Goal: Transaction & Acquisition: Purchase product/service

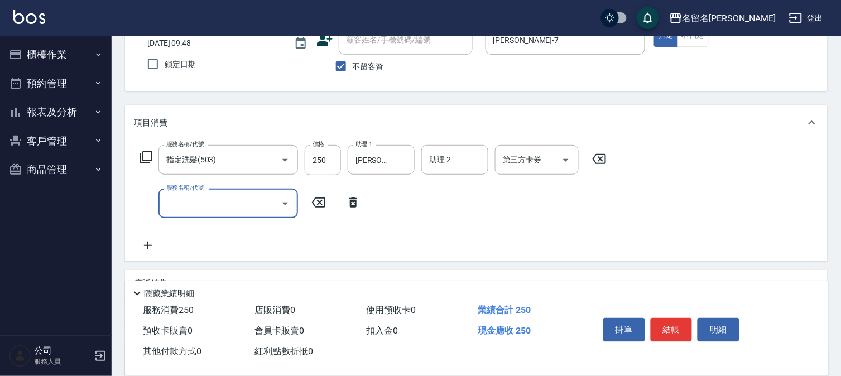
scroll to position [185, 0]
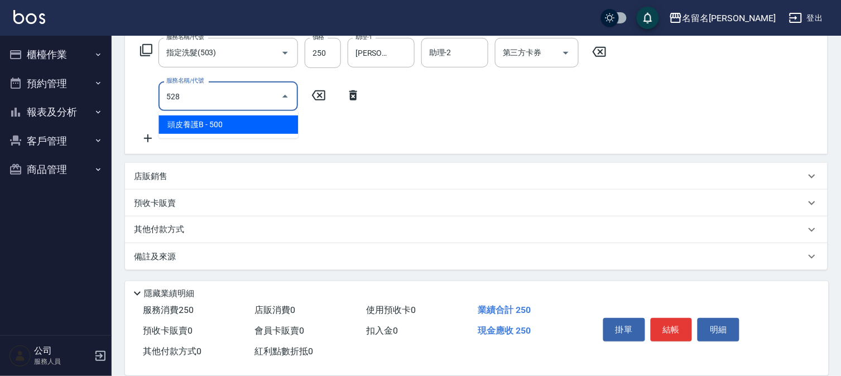
type input "頭皮養護B(528)"
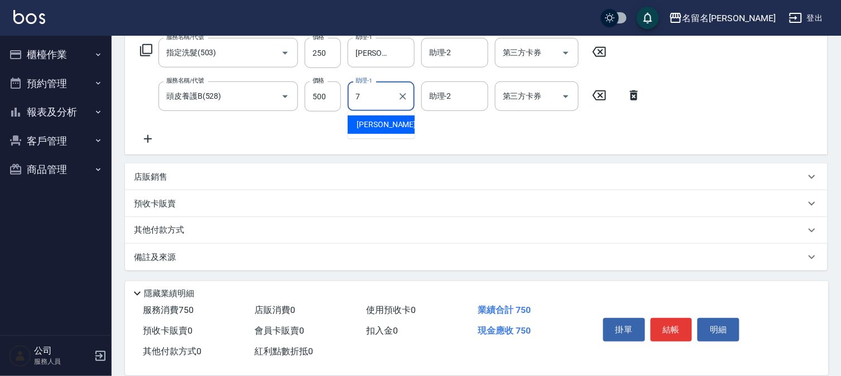
type input "[PERSON_NAME]-7"
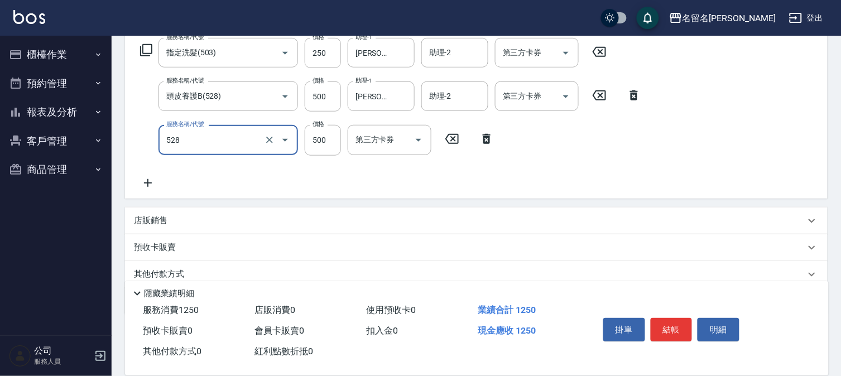
type input "頭皮養護B(528)"
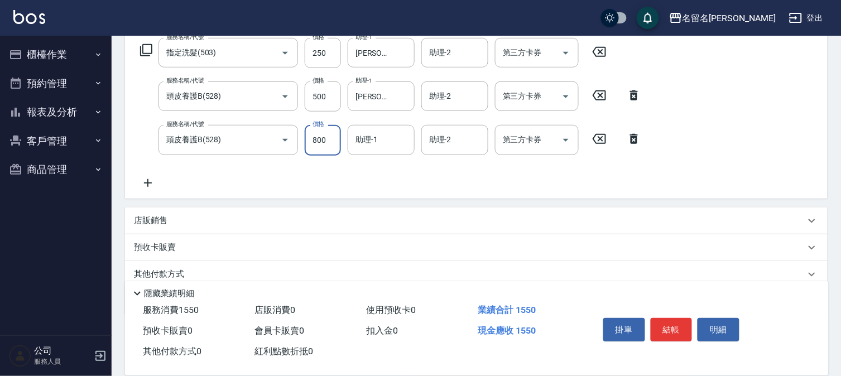
type input "800"
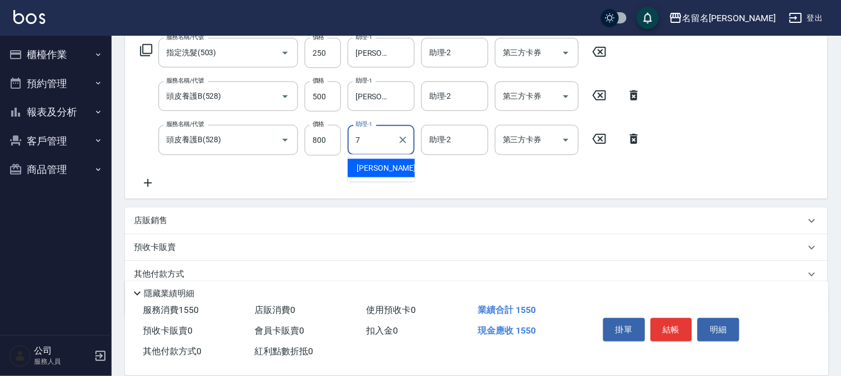
type input "[PERSON_NAME]-7"
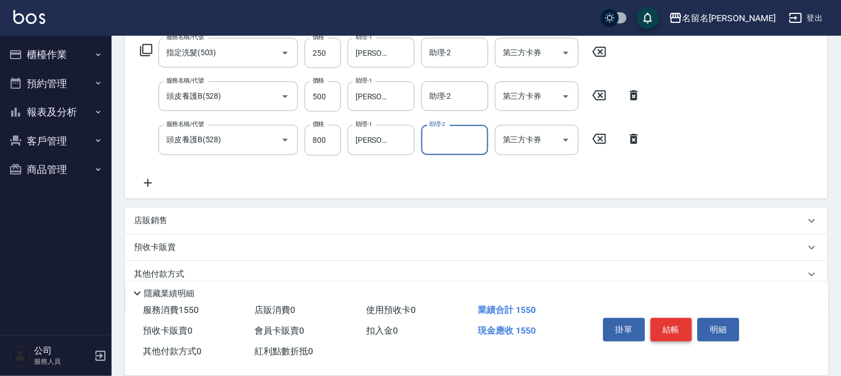
click at [683, 328] on button "結帳" at bounding box center [672, 329] width 42 height 23
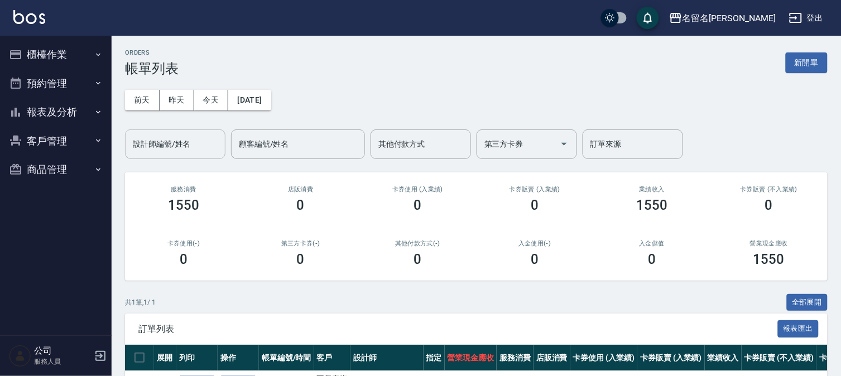
click at [183, 102] on button "昨天" at bounding box center [177, 100] width 35 height 21
click at [210, 98] on button "今天" at bounding box center [211, 100] width 35 height 21
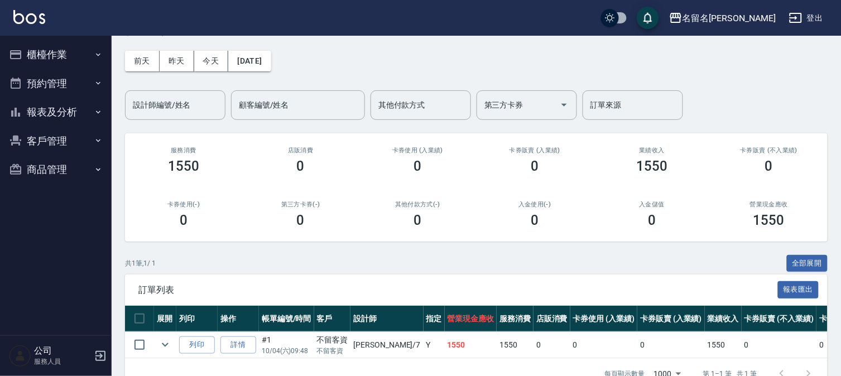
scroll to position [74, 0]
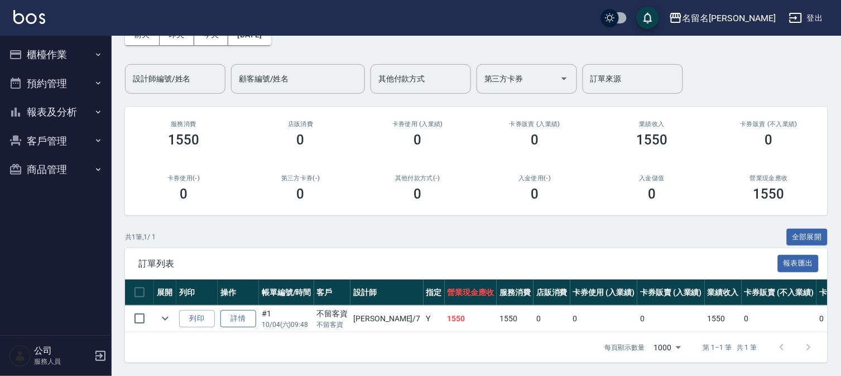
click at [237, 310] on link "詳情" at bounding box center [239, 318] width 36 height 17
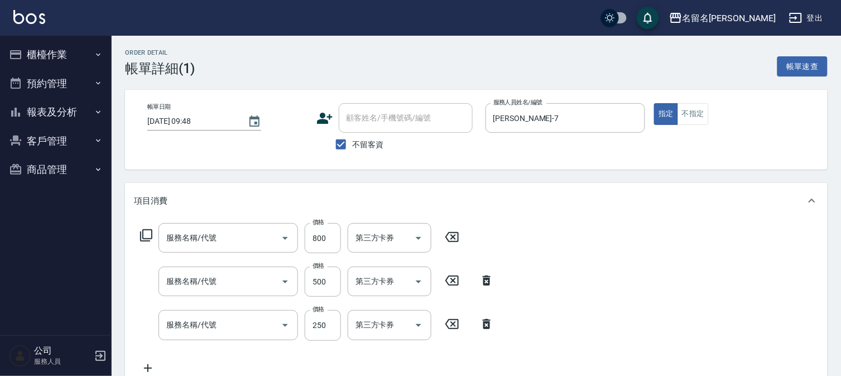
type input "[DATE] 09:48"
checkbox input "true"
type input "[PERSON_NAME]-7"
type input "頭皮養護B(528)"
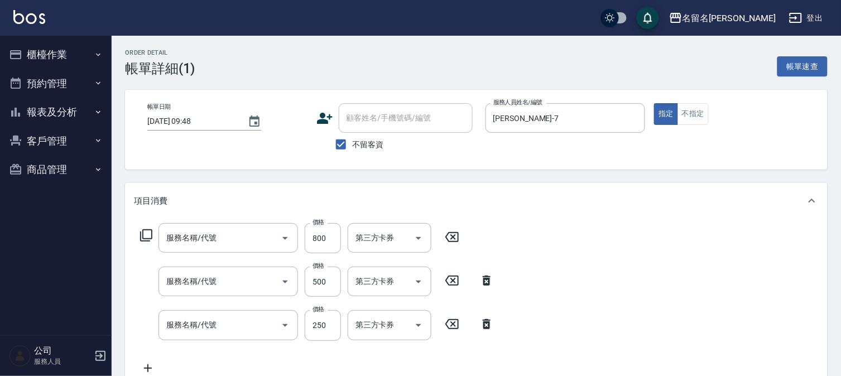
type input "指定洗髮(503)"
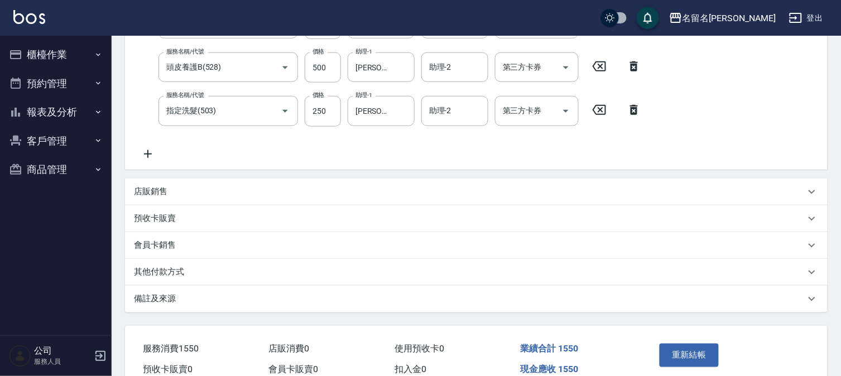
scroll to position [269, 0]
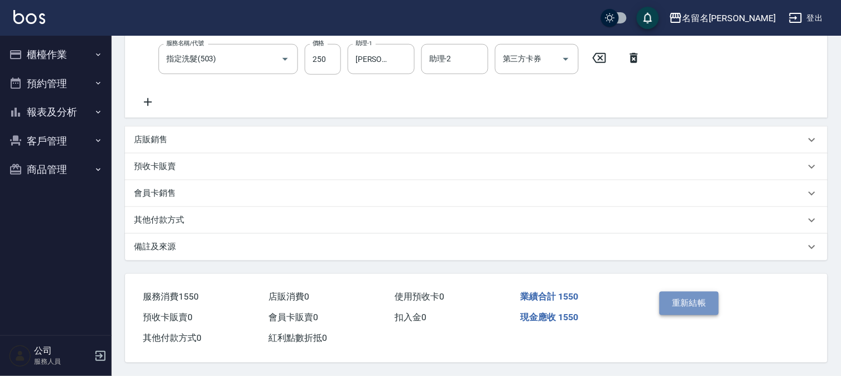
click at [701, 311] on button "重新結帳" at bounding box center [689, 303] width 59 height 23
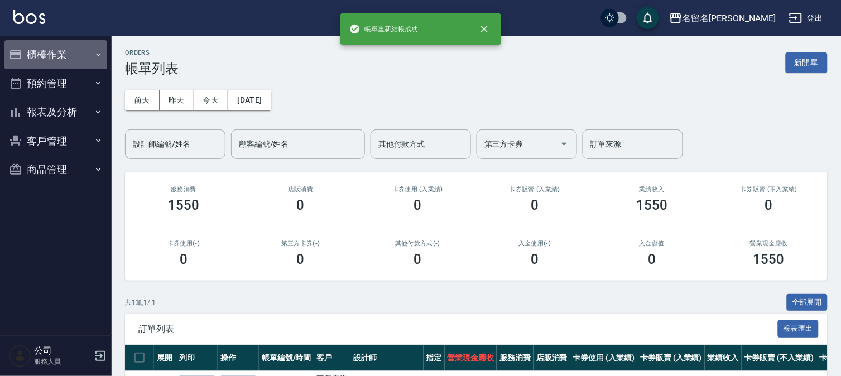
click at [41, 58] on button "櫃檯作業" at bounding box center [55, 54] width 103 height 29
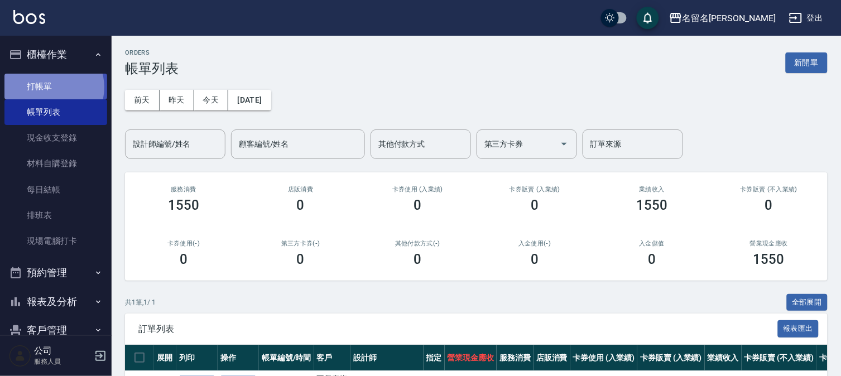
click at [51, 87] on link "打帳單" at bounding box center [55, 87] width 103 height 26
